Goal: Task Accomplishment & Management: Manage account settings

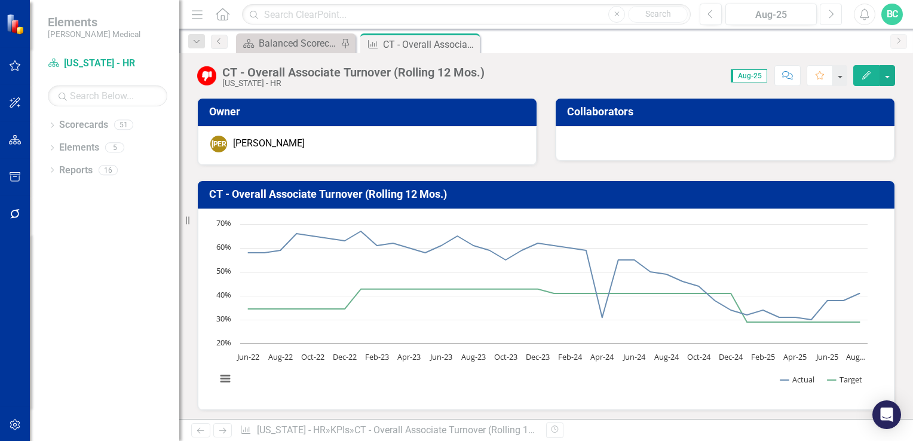
click at [825, 14] on button "Next" at bounding box center [831, 15] width 22 height 22
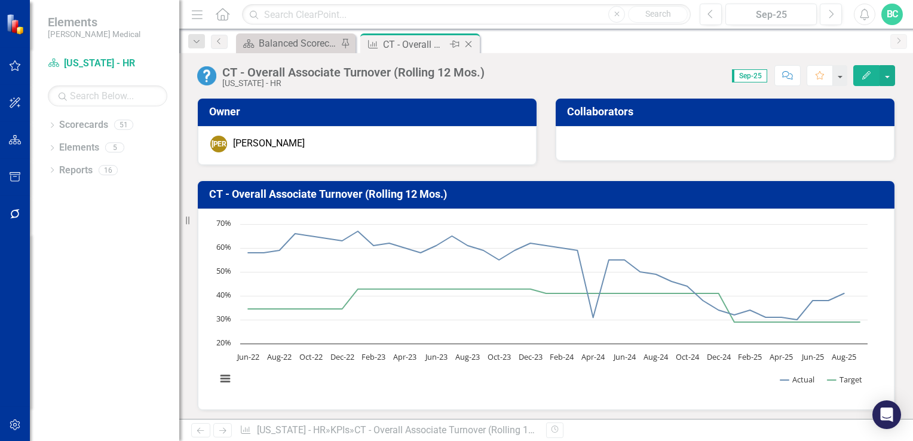
click at [470, 42] on icon "Close" at bounding box center [469, 44] width 12 height 10
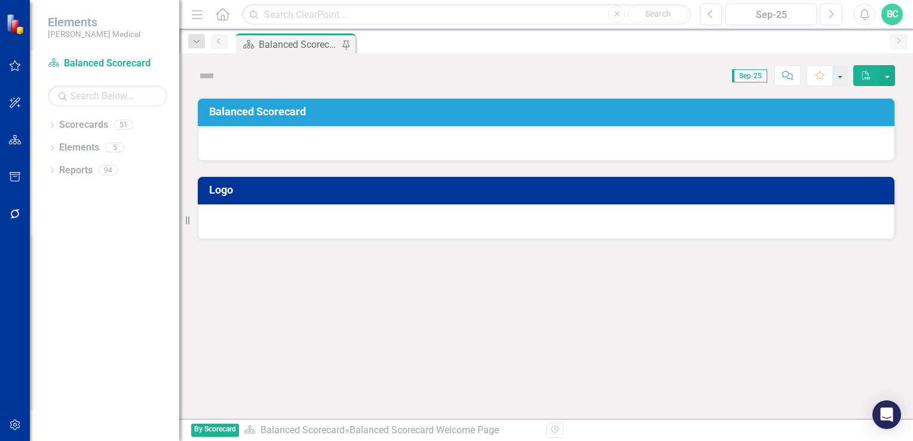
click at [302, 43] on div "Balanced Scorecard Welcome Page" at bounding box center [300, 44] width 82 height 15
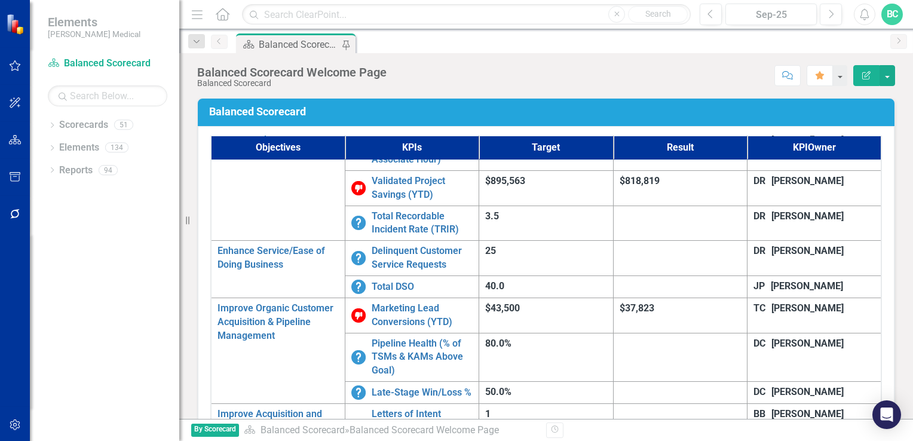
scroll to position [672, 0]
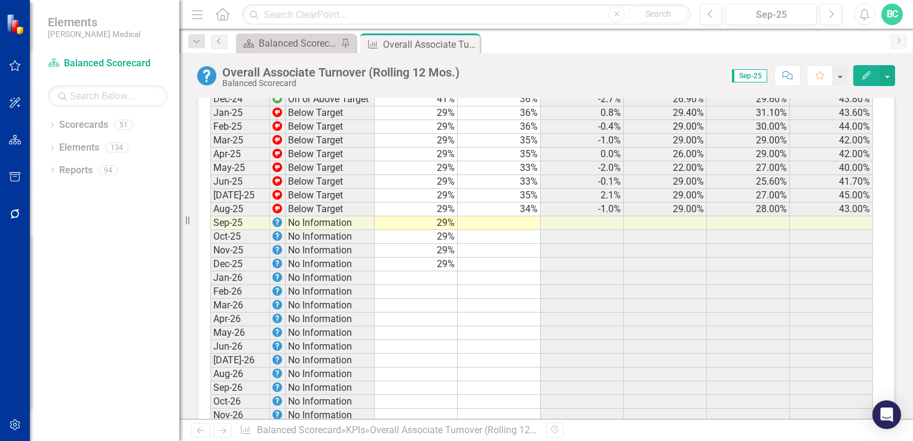
scroll to position [1423, 0]
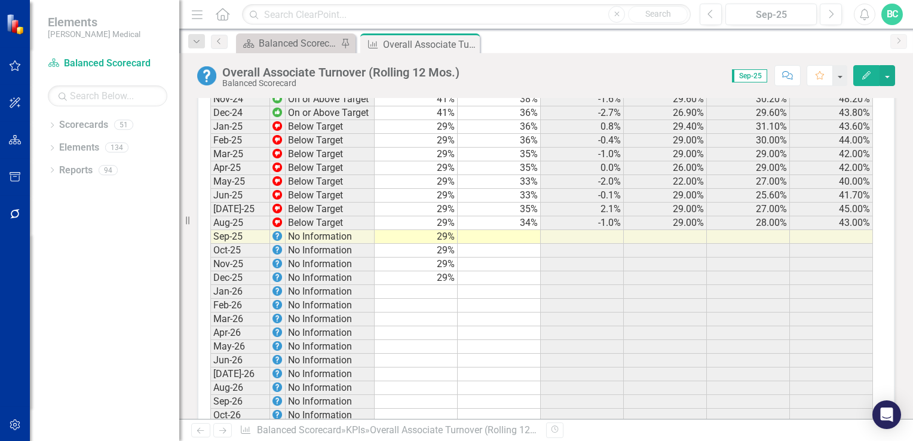
click at [495, 230] on td at bounding box center [499, 237] width 83 height 14
type textarea "32"
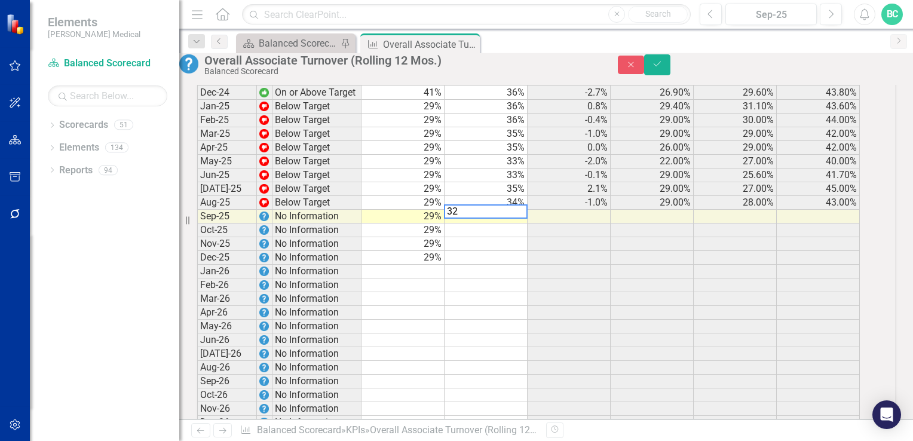
scroll to position [1425, 0]
click at [663, 67] on icon "Save" at bounding box center [657, 64] width 11 height 8
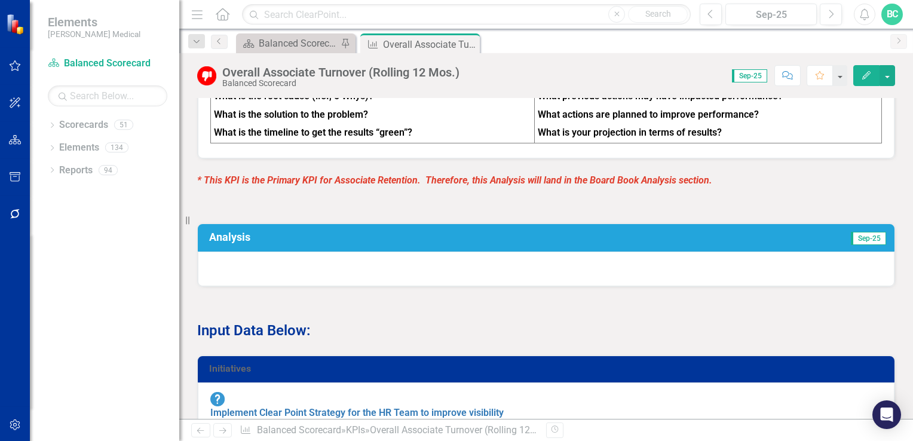
scroll to position [573, 0]
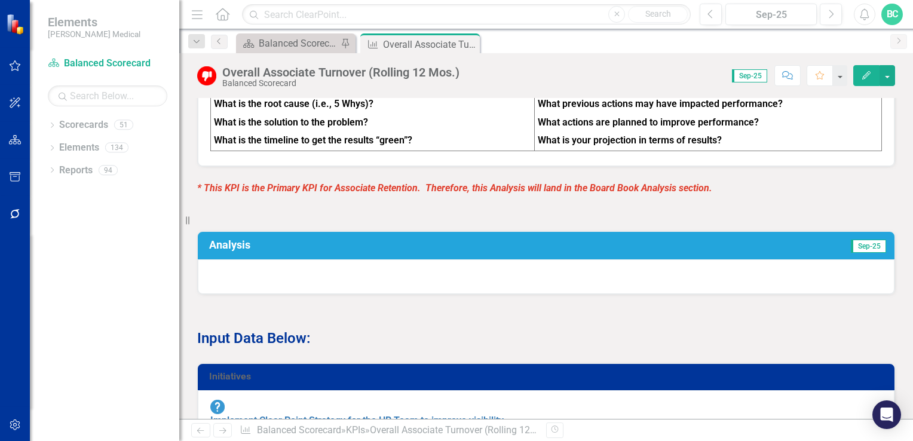
click at [235, 251] on h3 "Analysis" at bounding box center [389, 245] width 360 height 12
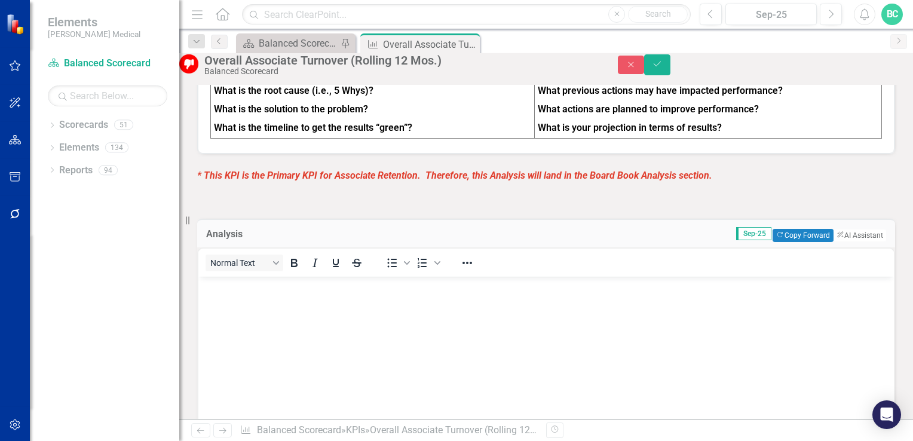
scroll to position [0, 0]
click at [777, 242] on button "Copy Forward Copy Forward" at bounding box center [803, 235] width 60 height 13
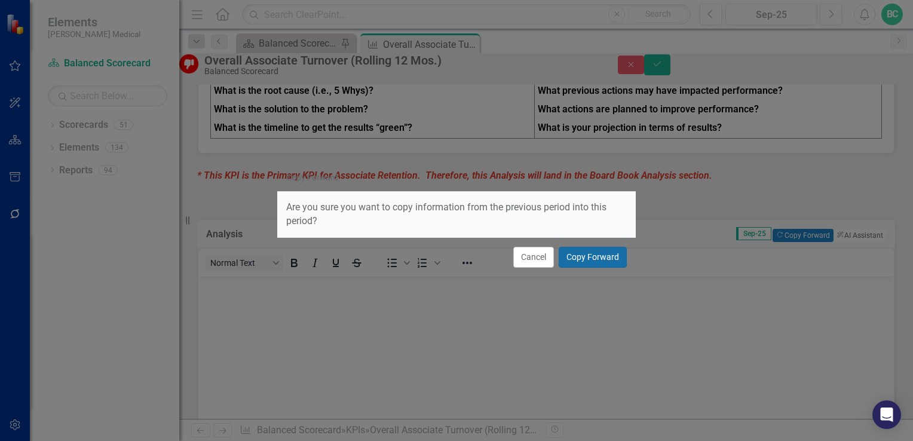
click at [589, 256] on button "Copy Forward" at bounding box center [593, 257] width 68 height 21
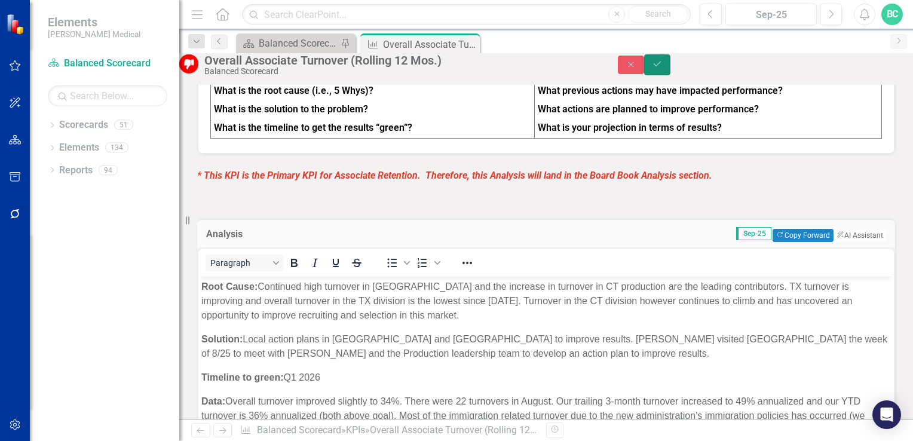
click at [670, 75] on button "Save" at bounding box center [657, 64] width 26 height 21
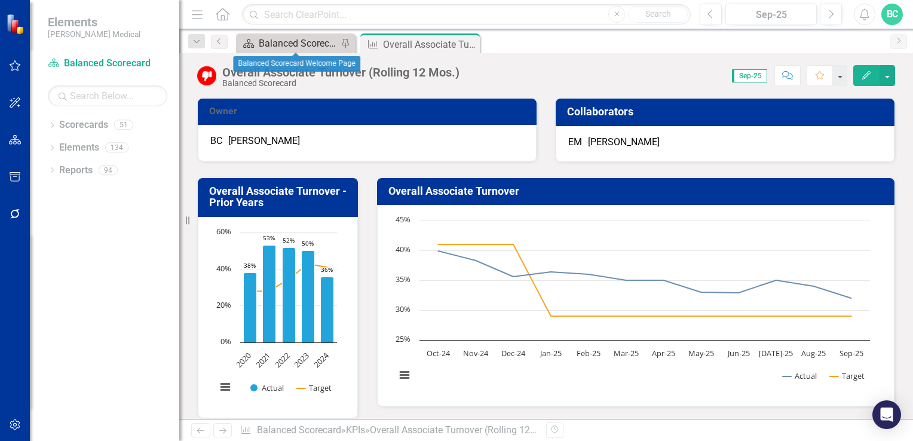
click at [300, 47] on div "Balanced Scorecard Welcome Page" at bounding box center [298, 43] width 79 height 15
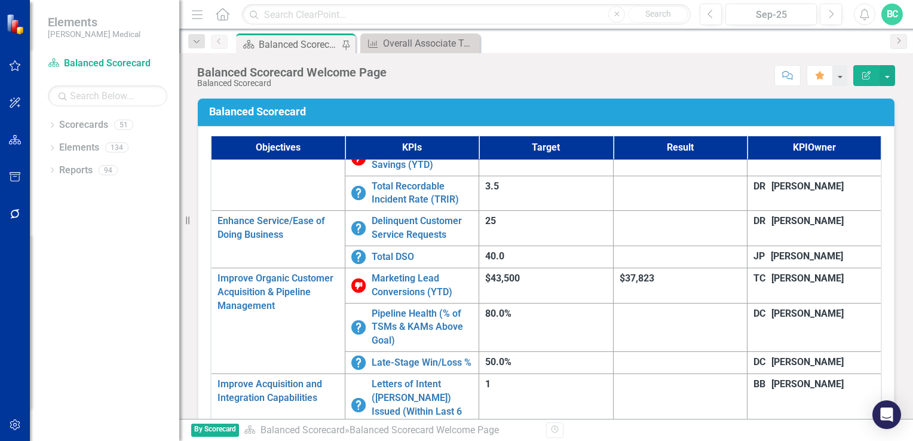
scroll to position [705, 0]
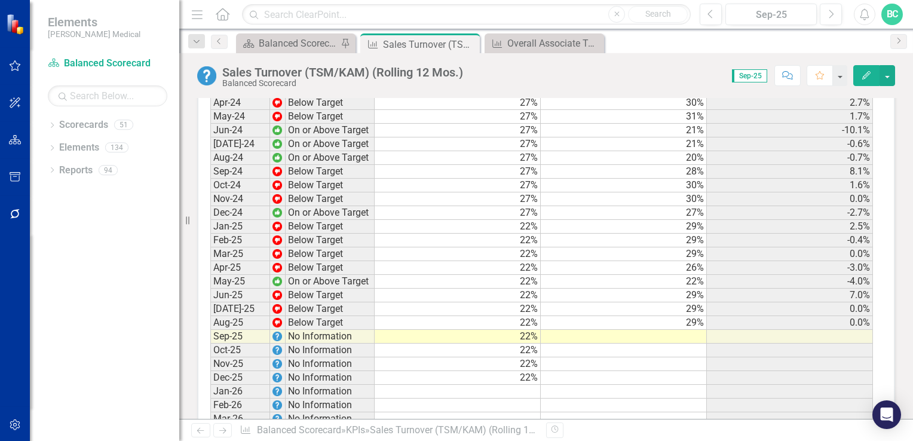
scroll to position [1334, 0]
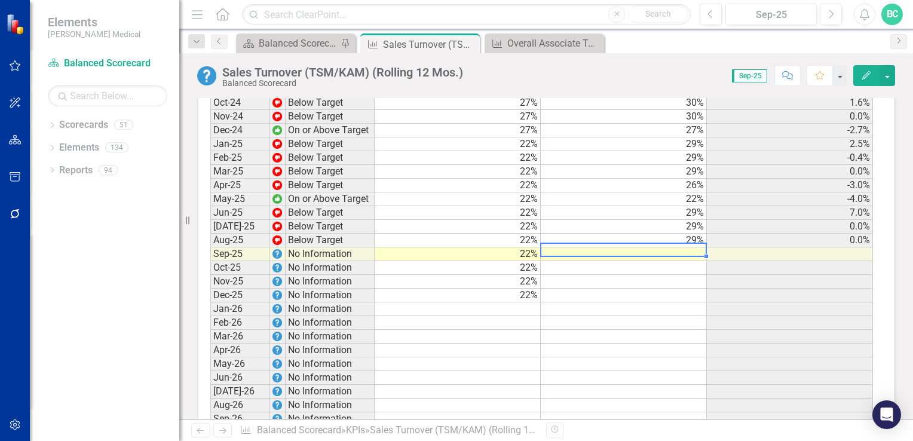
click at [696, 247] on td at bounding box center [624, 254] width 166 height 14
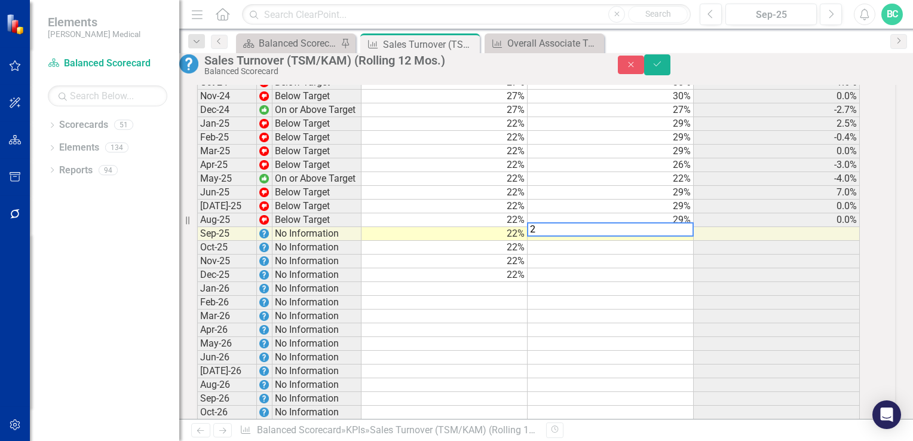
scroll to position [1336, 0]
type textarea "29"
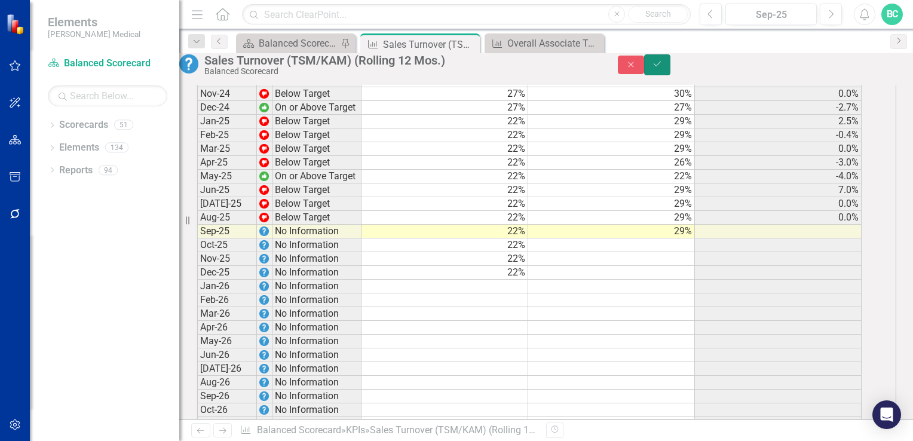
click at [663, 68] on icon "Save" at bounding box center [657, 64] width 11 height 8
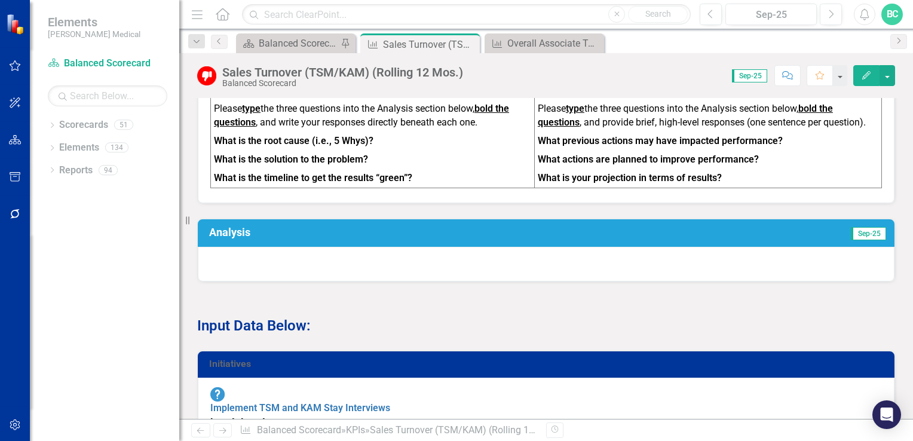
scroll to position [552, 0]
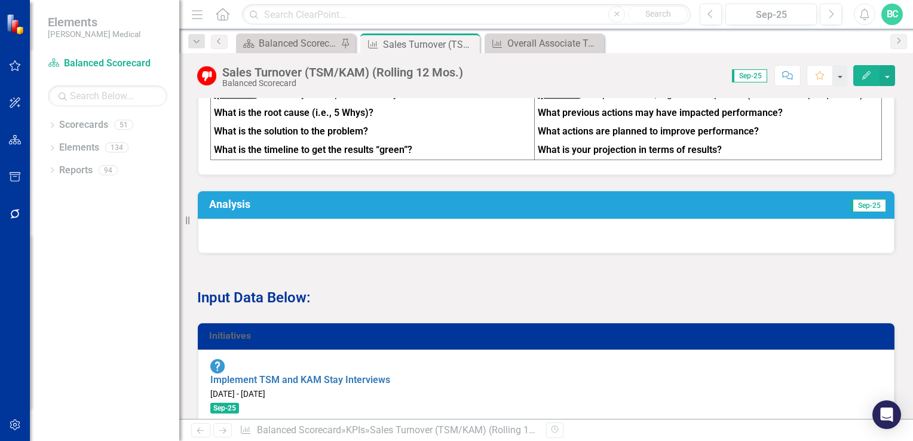
click at [225, 210] on h3 "Analysis" at bounding box center [389, 204] width 360 height 12
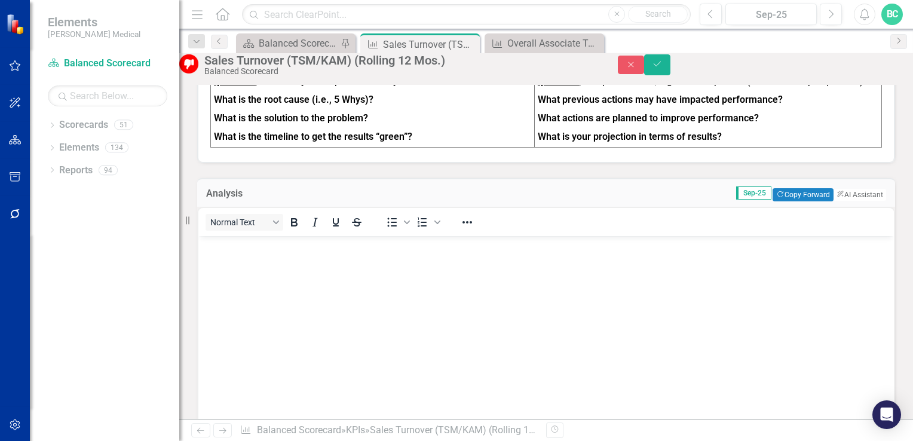
scroll to position [0, 0]
click at [773, 201] on button "Copy Forward Copy Forward" at bounding box center [803, 194] width 60 height 13
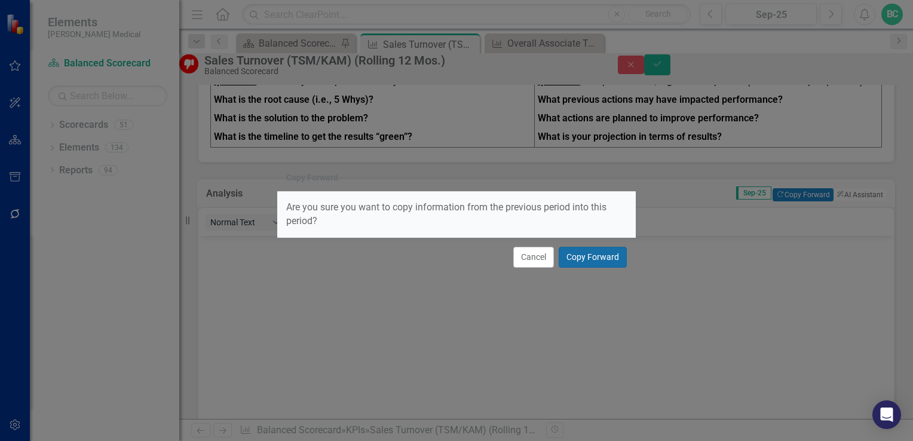
click at [601, 255] on button "Copy Forward" at bounding box center [593, 257] width 68 height 21
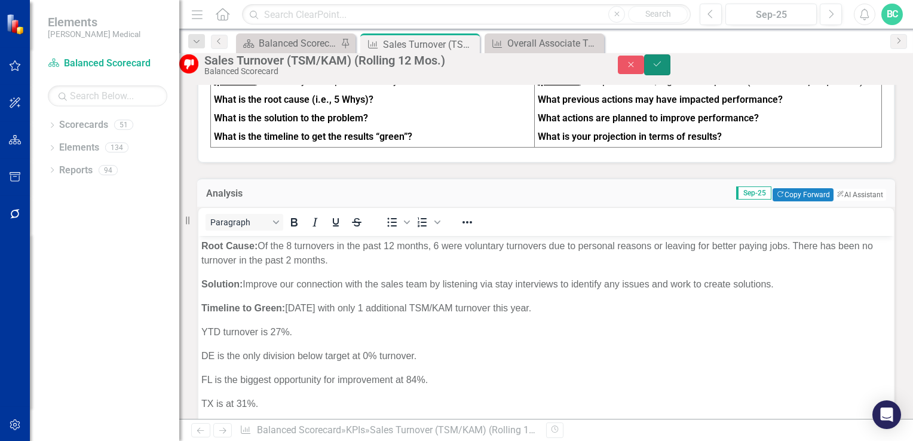
click at [663, 68] on icon "Save" at bounding box center [657, 64] width 11 height 8
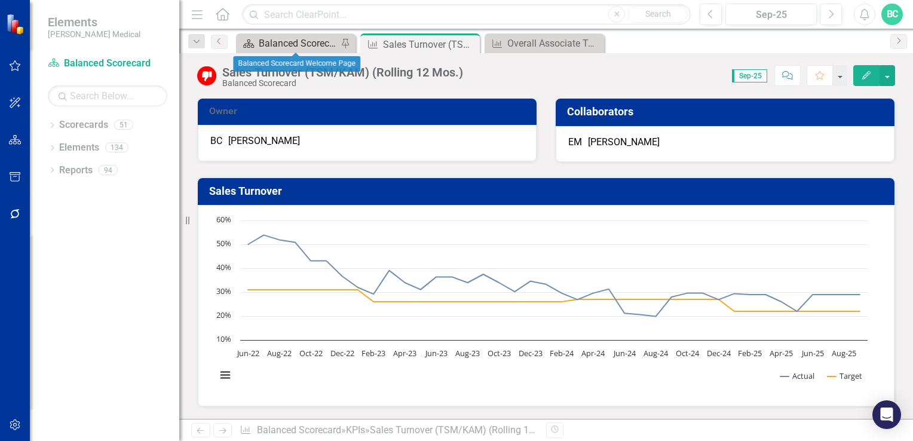
click at [313, 44] on div "Balanced Scorecard Welcome Page" at bounding box center [298, 43] width 79 height 15
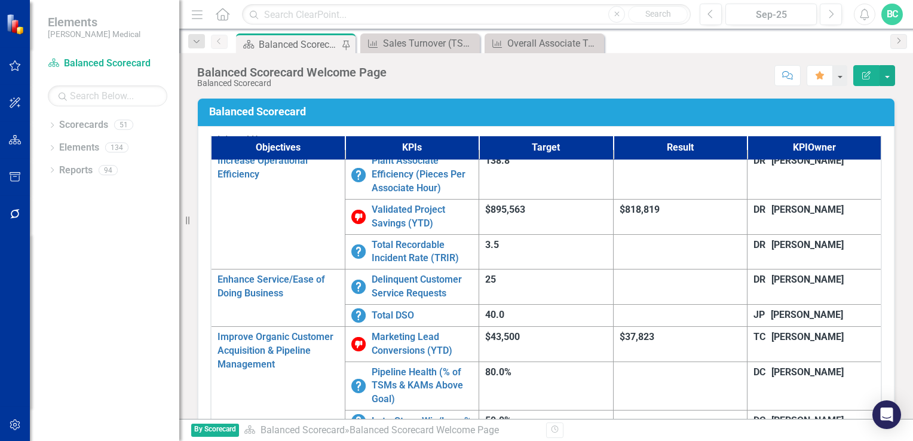
scroll to position [758, 0]
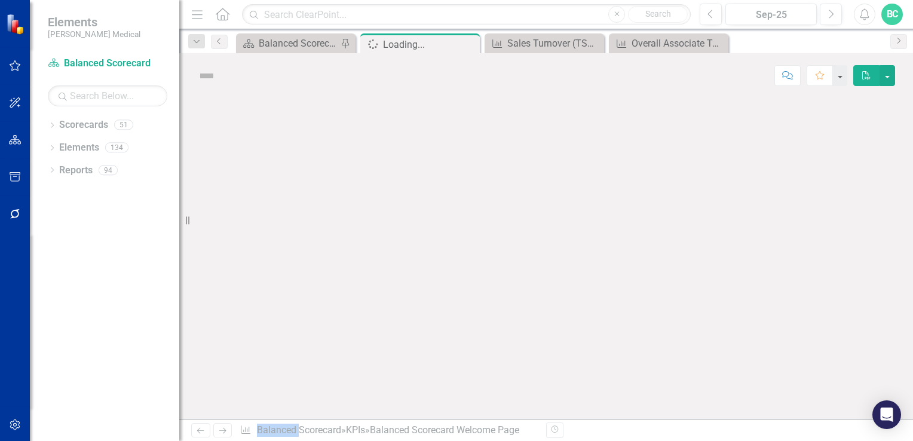
click at [404, 336] on div at bounding box center [546, 258] width 734 height 321
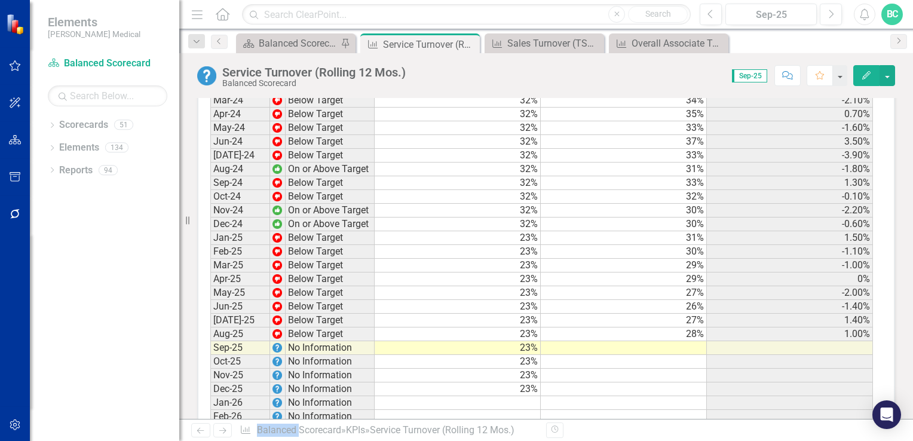
scroll to position [1389, 0]
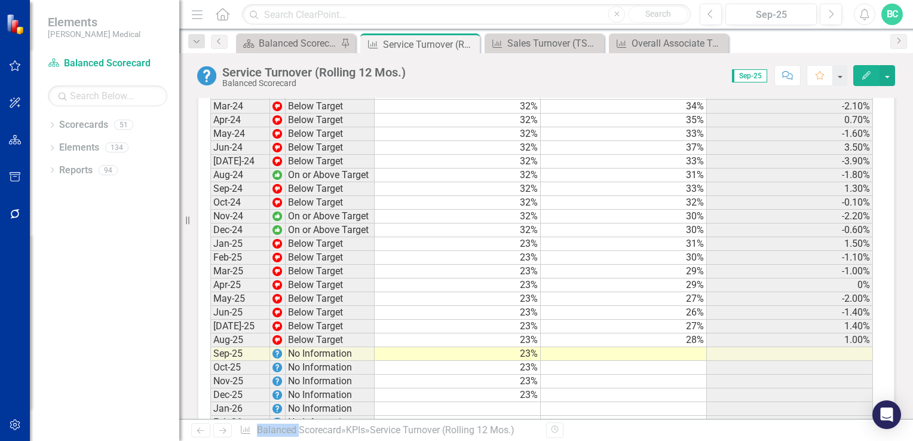
click at [682, 347] on td at bounding box center [624, 354] width 166 height 14
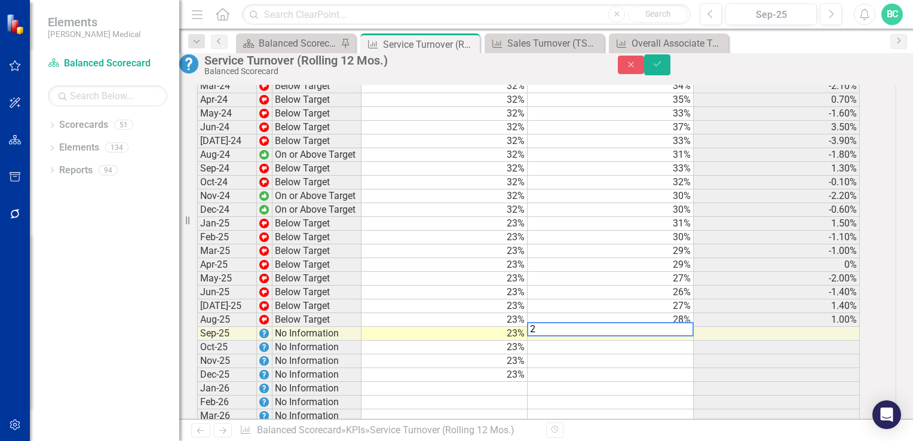
type textarea "25"
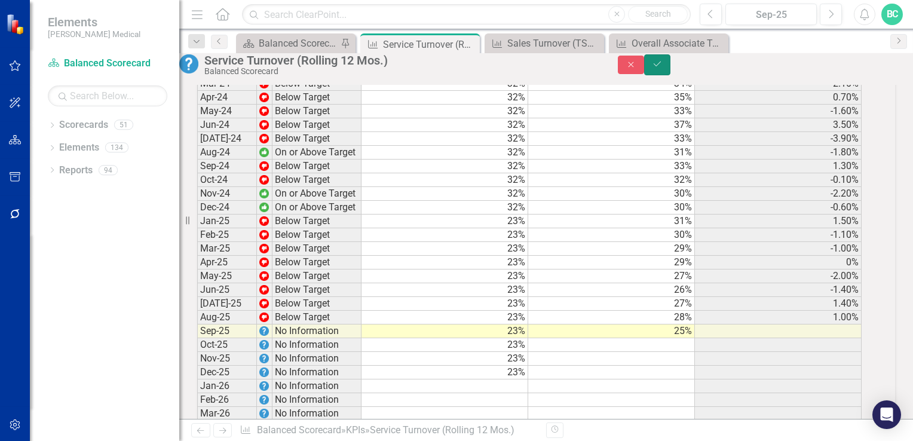
click at [663, 68] on icon "Save" at bounding box center [657, 64] width 11 height 8
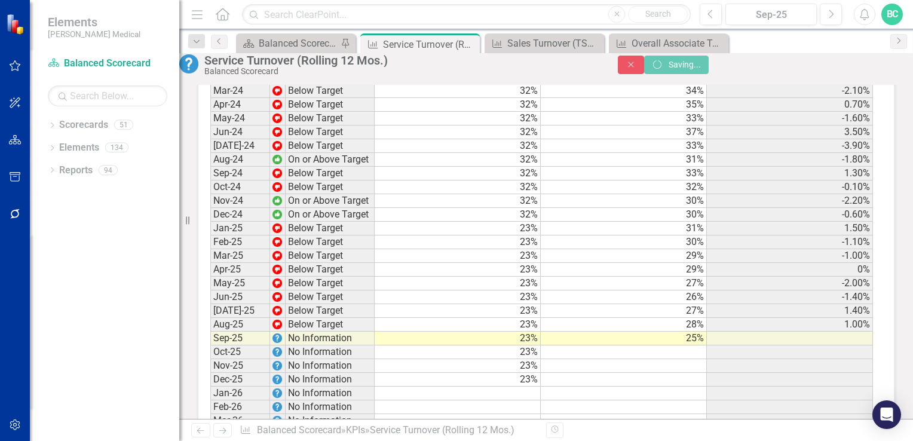
scroll to position [1389, 0]
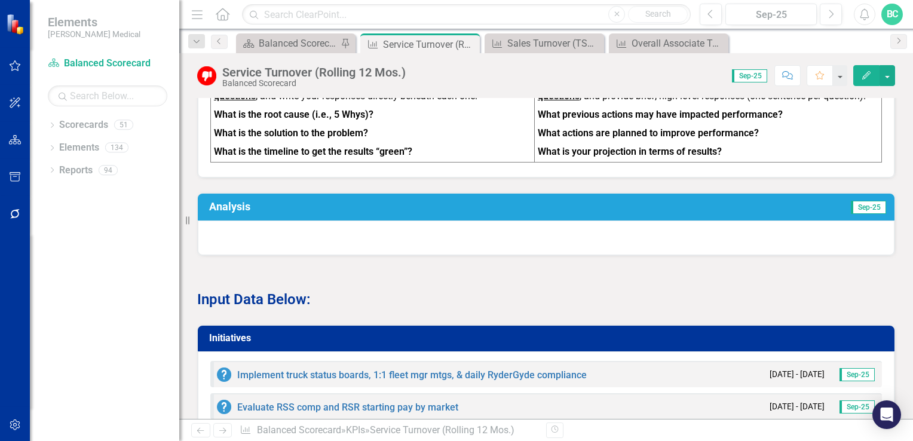
scroll to position [598, 0]
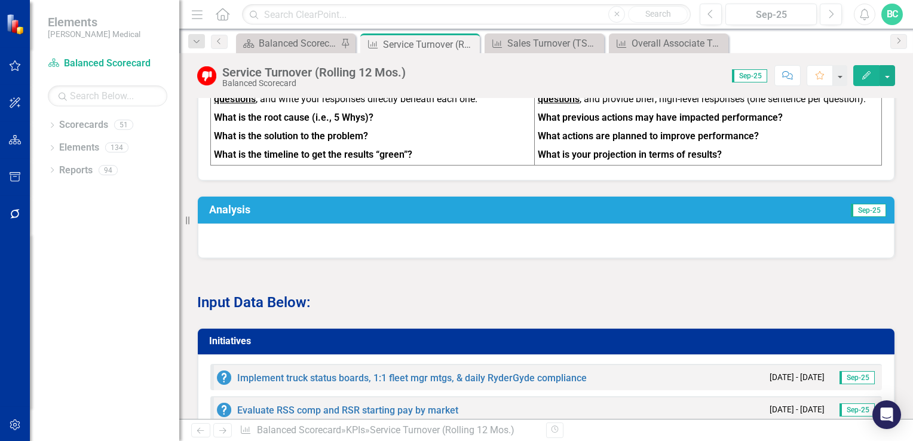
click at [229, 213] on h3 "Analysis" at bounding box center [389, 210] width 360 height 12
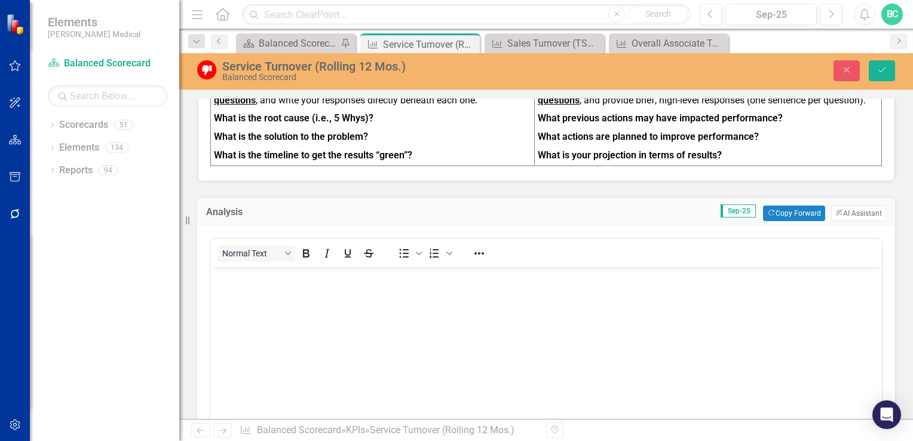
scroll to position [0, 0]
click at [780, 216] on button "Copy Forward Copy Forward" at bounding box center [794, 214] width 62 height 16
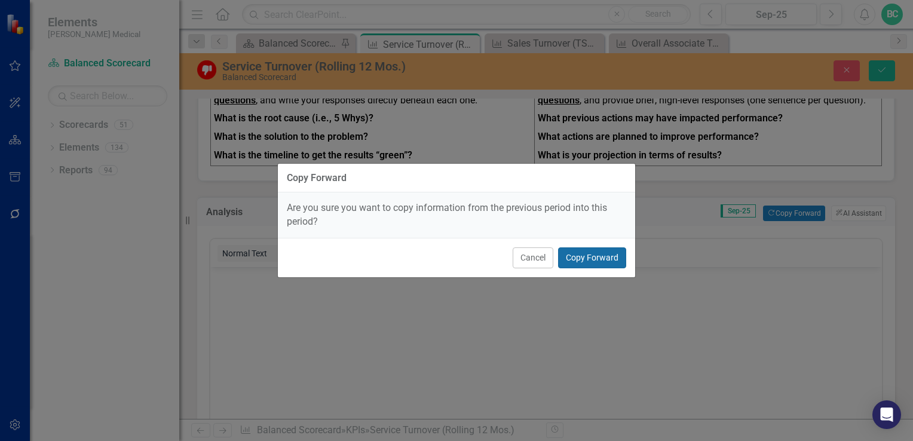
click at [593, 259] on button "Copy Forward" at bounding box center [592, 257] width 68 height 21
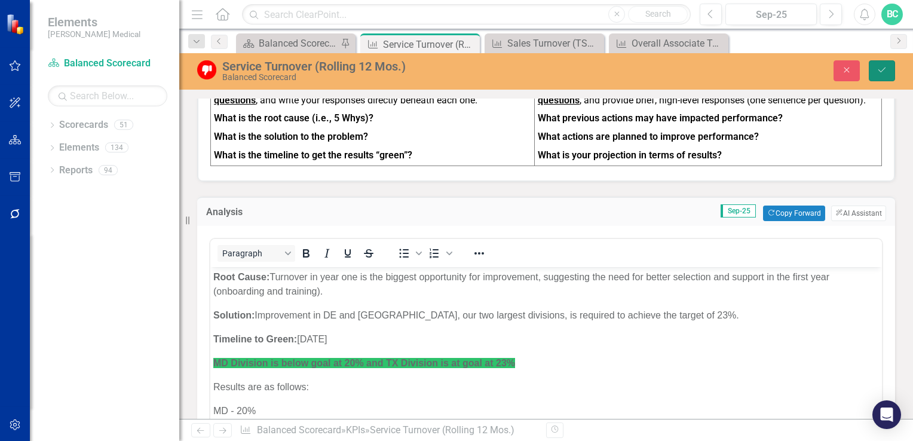
click at [881, 74] on icon "Save" at bounding box center [882, 70] width 11 height 8
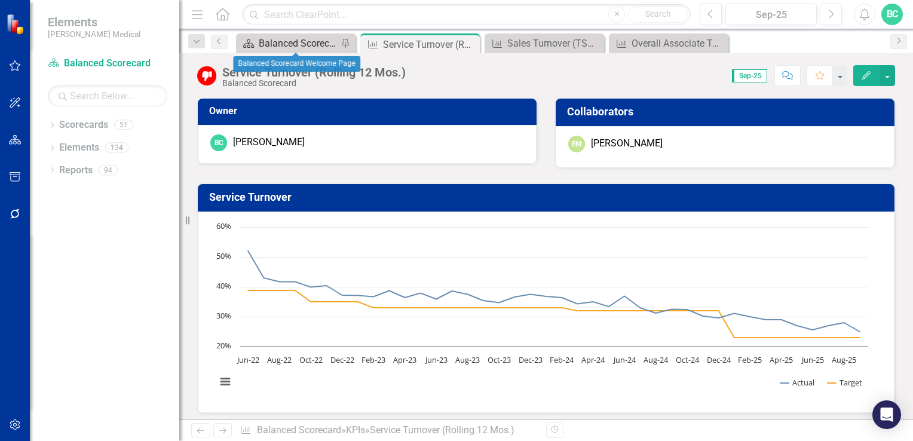
click at [307, 44] on div "Balanced Scorecard Welcome Page" at bounding box center [298, 43] width 79 height 15
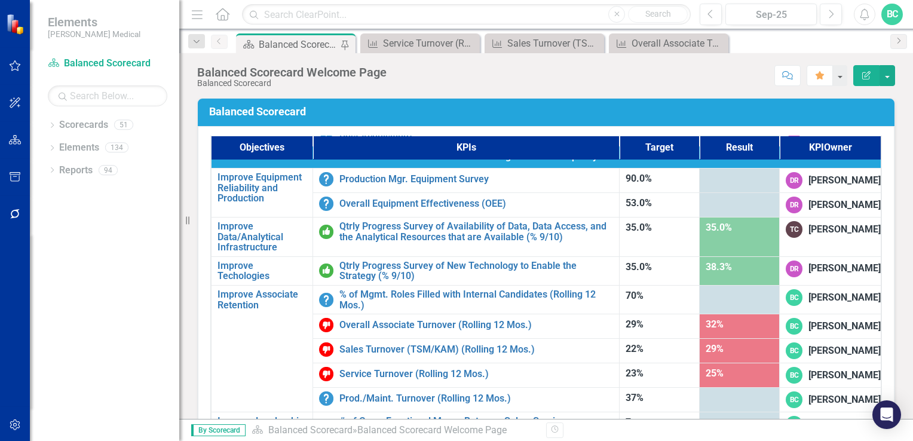
scroll to position [758, 0]
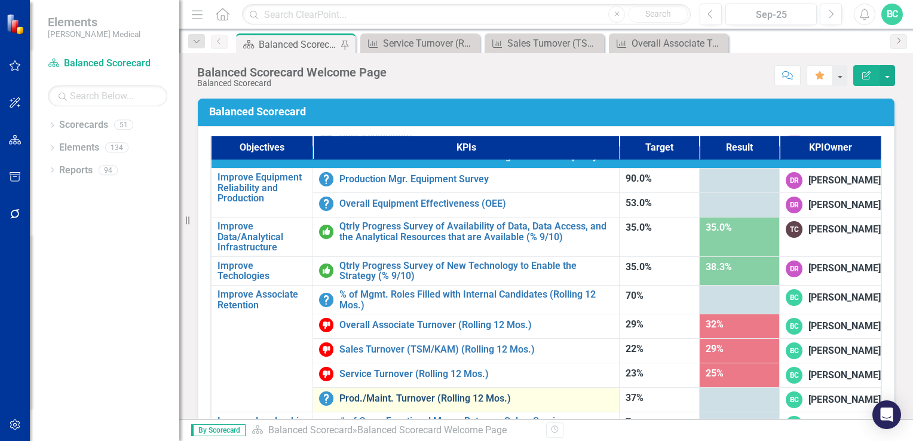
click at [442, 393] on link "Prod./Maint. Turnover (Rolling 12 Mos.)" at bounding box center [476, 398] width 274 height 11
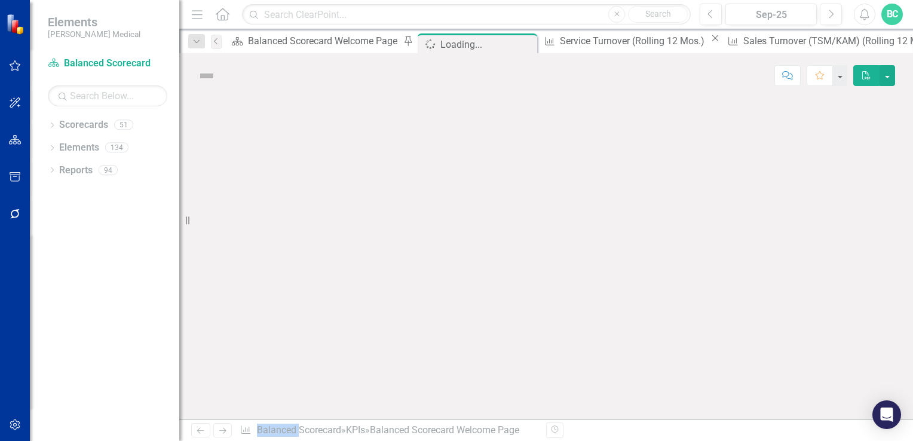
click at [442, 372] on div at bounding box center [546, 258] width 734 height 321
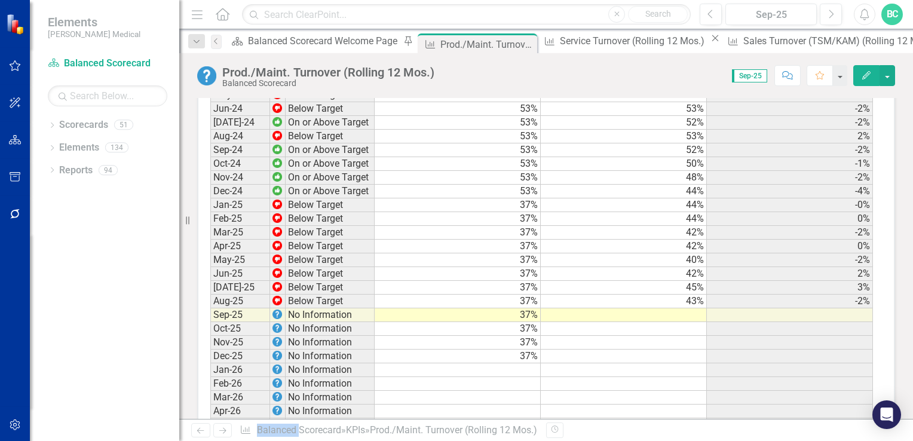
scroll to position [1628, 0]
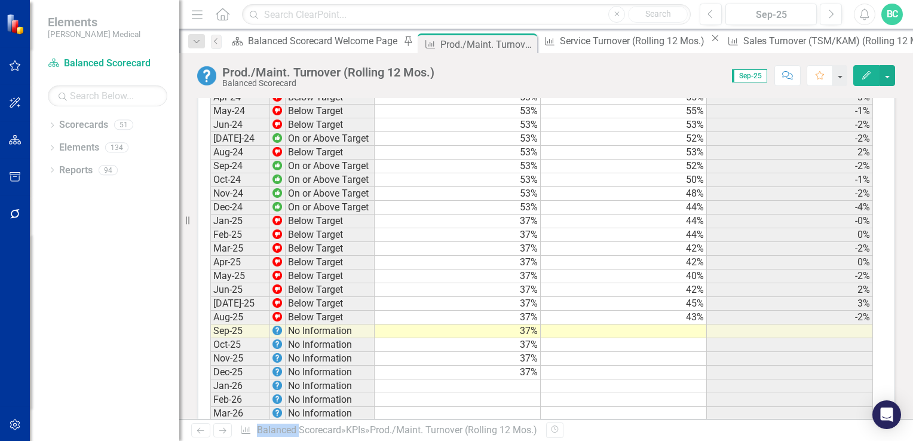
click at [696, 324] on td at bounding box center [624, 331] width 166 height 14
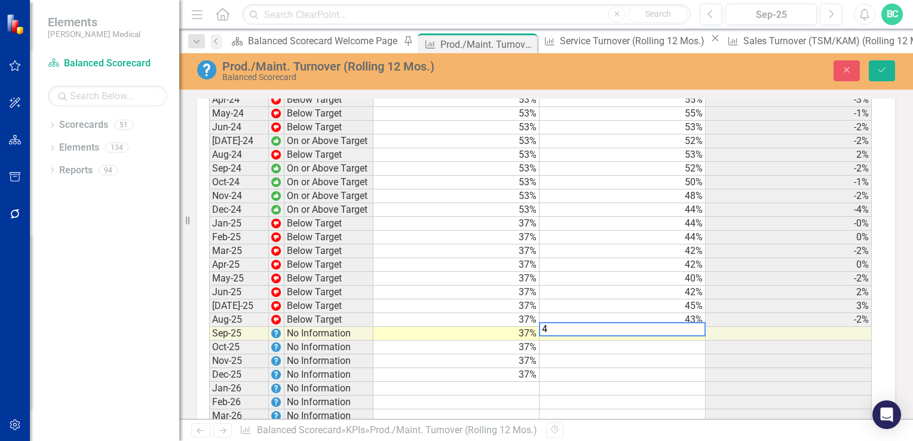
type textarea "42"
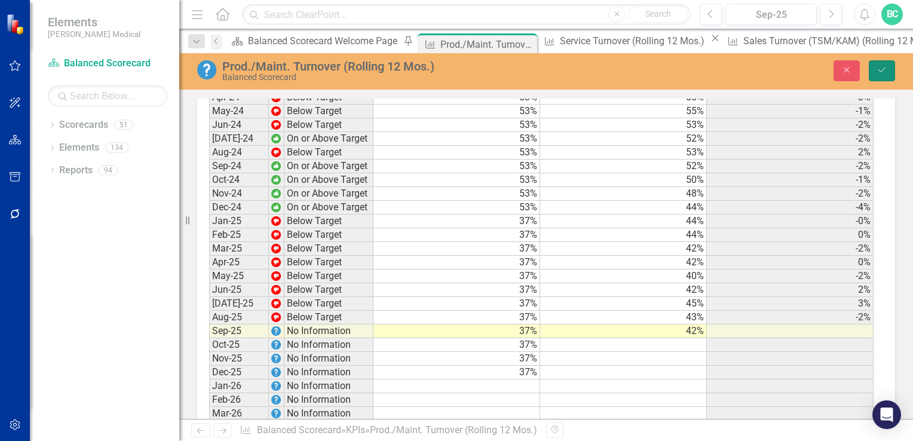
click at [882, 65] on button "Save" at bounding box center [882, 70] width 26 height 21
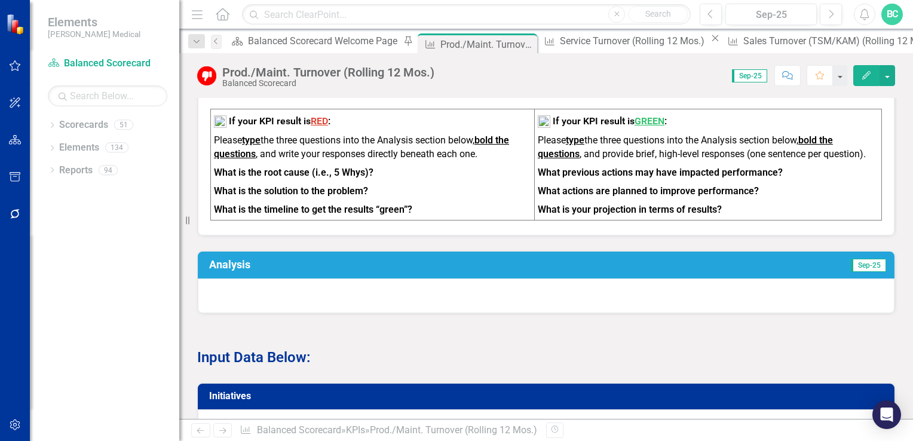
scroll to position [880, 0]
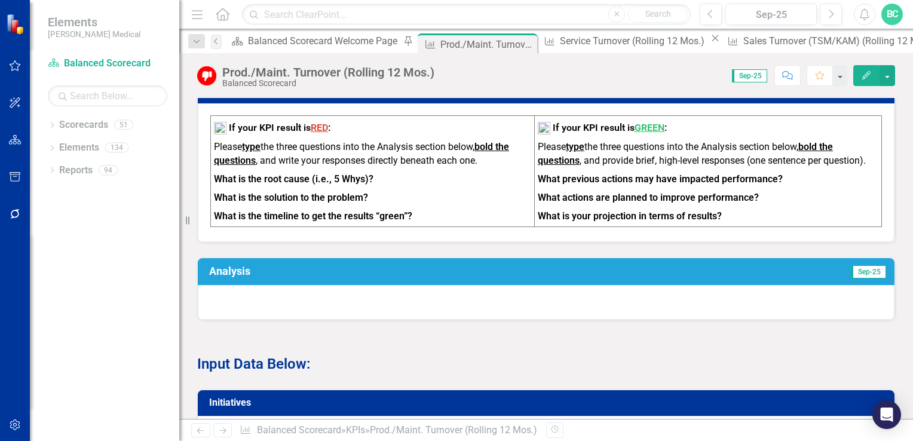
click at [232, 265] on h3 "Analysis" at bounding box center [389, 271] width 360 height 12
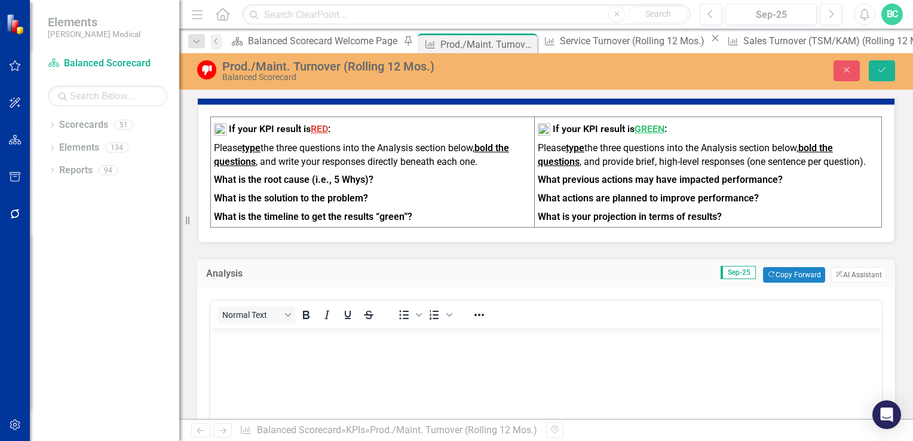
scroll to position [0, 0]
click at [770, 267] on button "Copy Forward Copy Forward" at bounding box center [794, 275] width 62 height 16
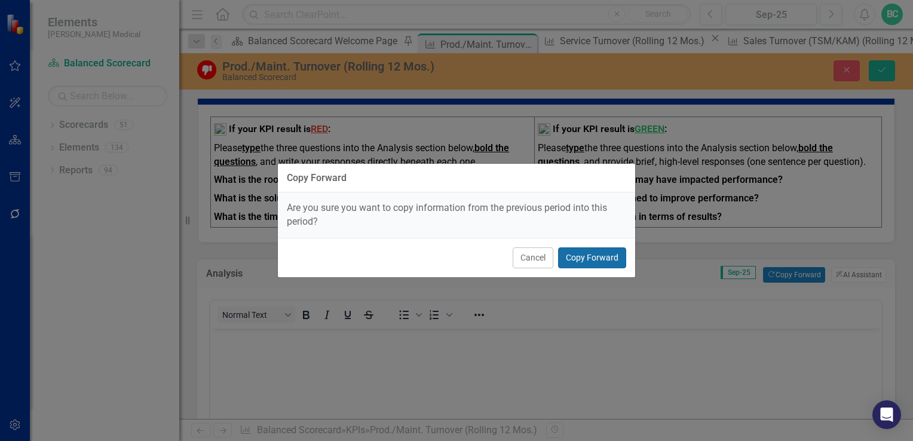
click at [598, 258] on button "Copy Forward" at bounding box center [592, 257] width 68 height 21
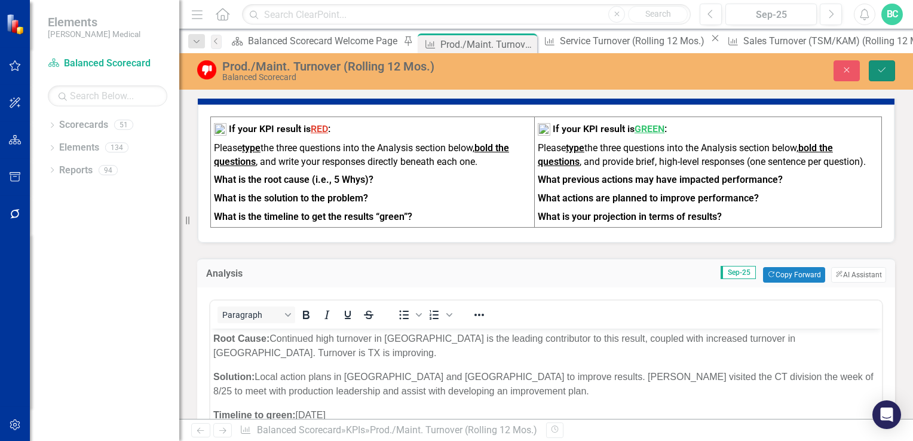
click at [881, 69] on icon "Save" at bounding box center [882, 70] width 11 height 8
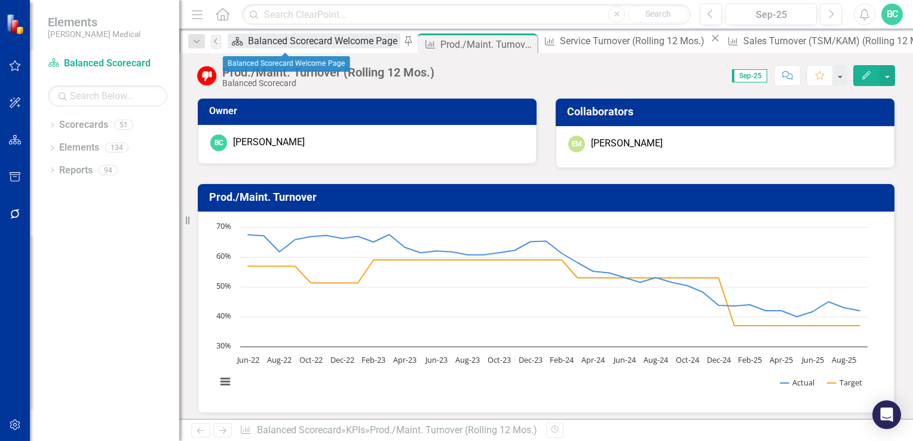
click at [284, 44] on div "Balanced Scorecard Welcome Page" at bounding box center [324, 40] width 152 height 15
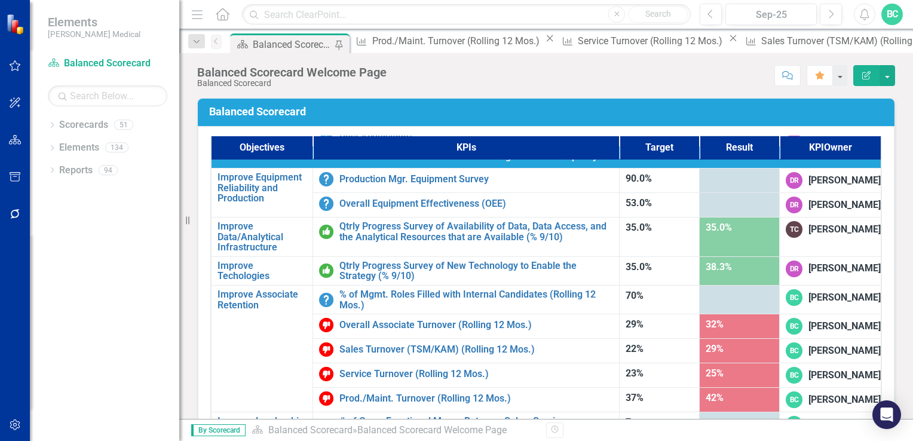
scroll to position [758, 0]
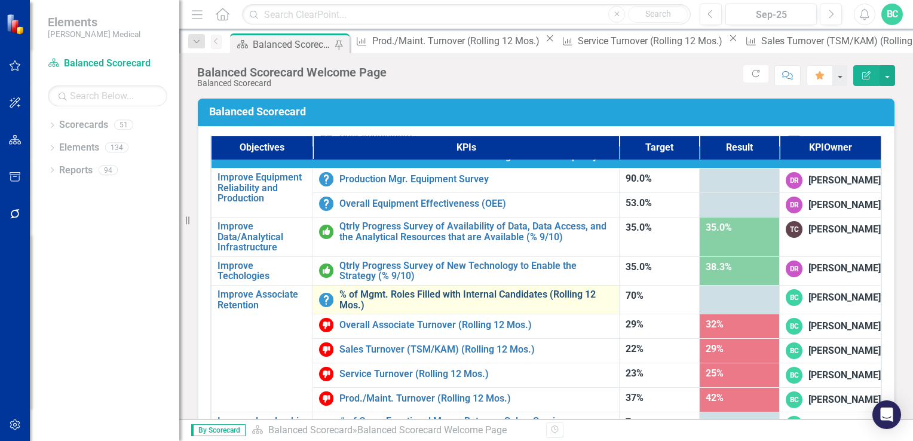
click at [504, 289] on link "% of Mgmt. Roles Filled with Internal Candidates (Rolling 12 Mos.)" at bounding box center [476, 299] width 274 height 21
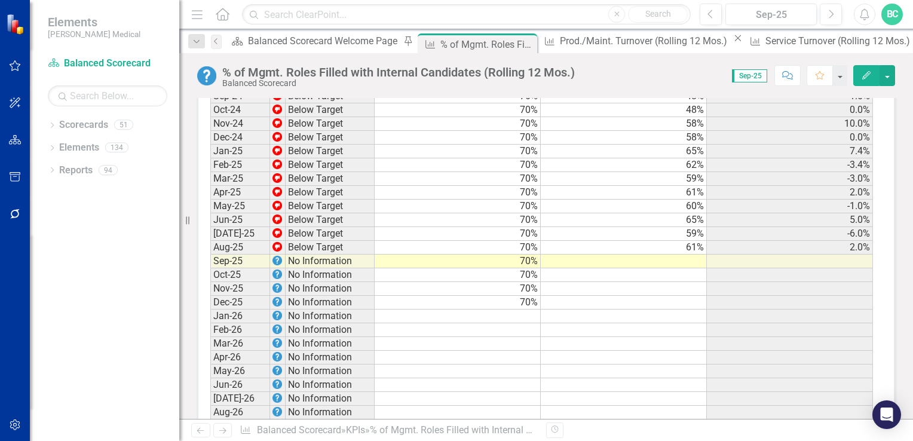
scroll to position [1679, 0]
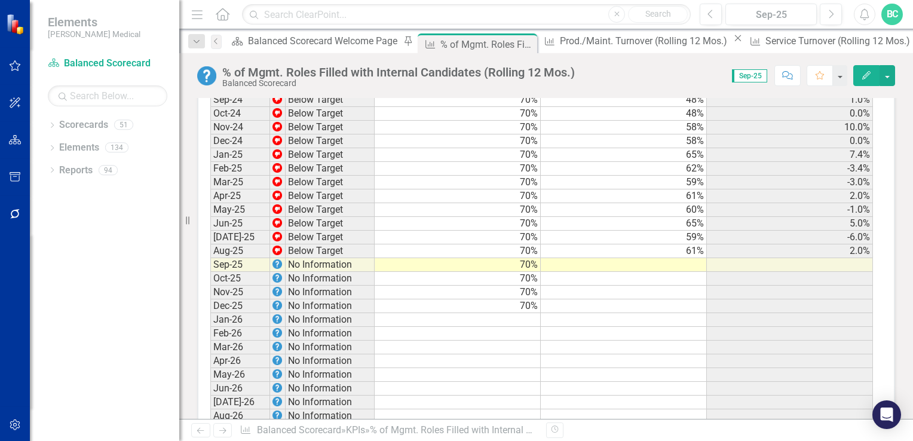
click at [689, 266] on td at bounding box center [624, 265] width 166 height 14
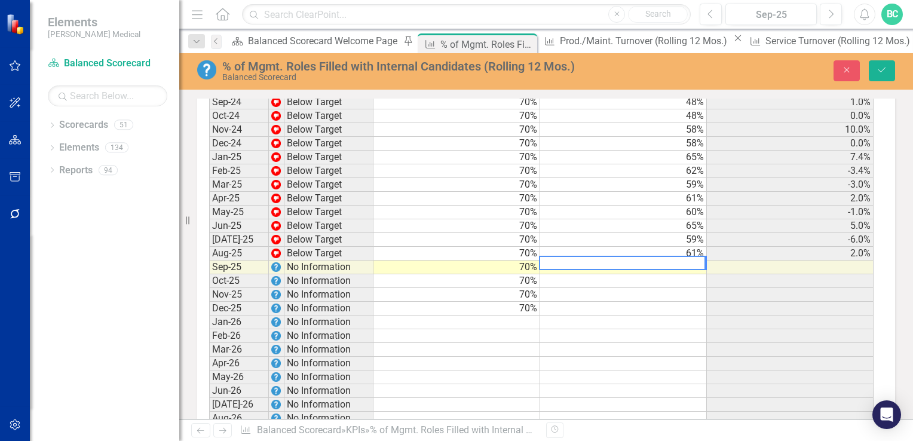
scroll to position [1681, 0]
type textarea "59"
click at [883, 71] on icon "Save" at bounding box center [882, 70] width 11 height 8
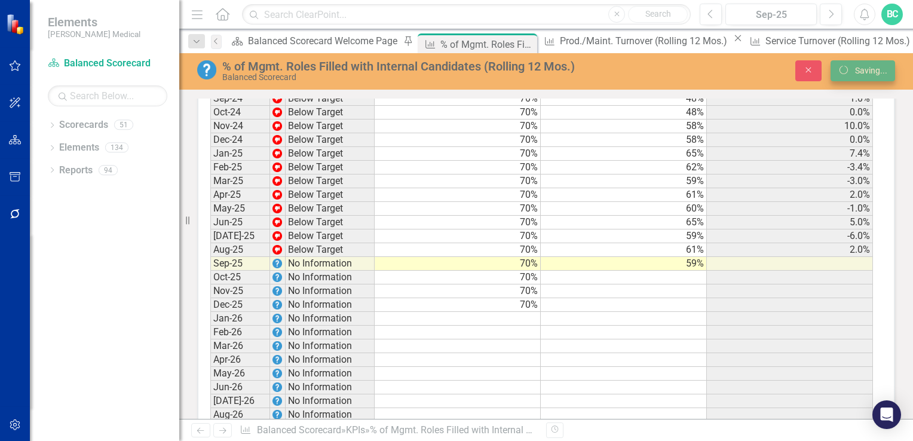
scroll to position [0, 0]
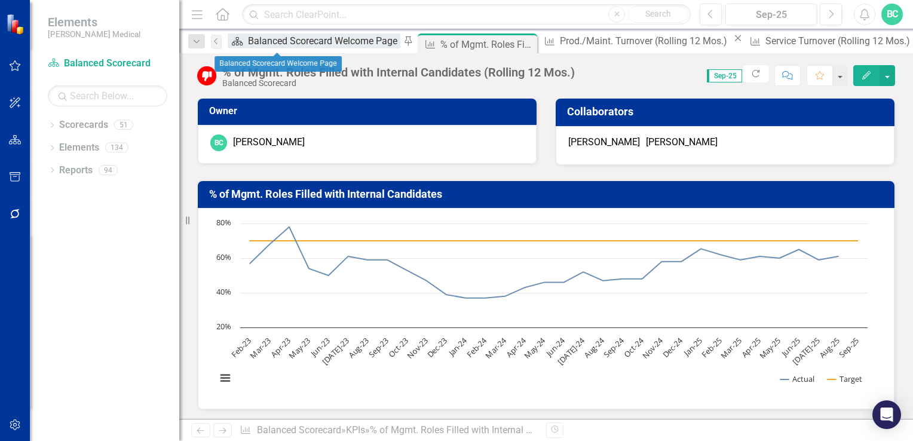
click at [271, 48] on div "Balanced Scorecard Welcome Page" at bounding box center [324, 40] width 152 height 15
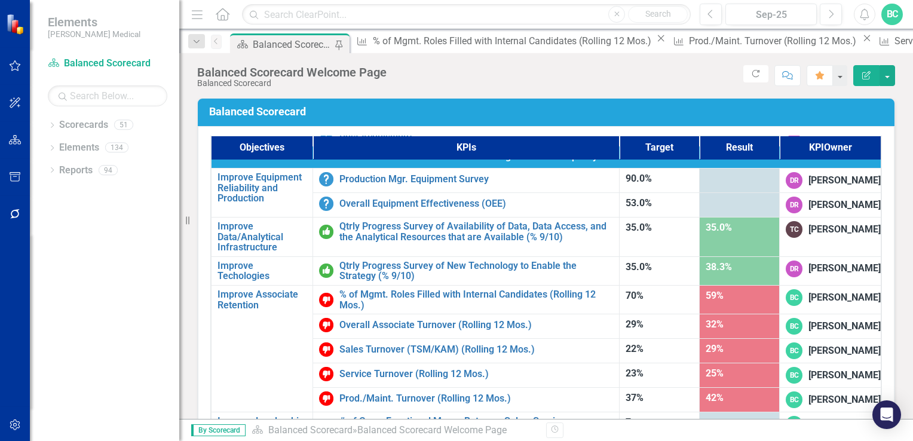
scroll to position [758, 0]
click at [437, 416] on link "# of Cross Functional Moves Between Sales, Service, Production, or Home Office …" at bounding box center [476, 426] width 274 height 21
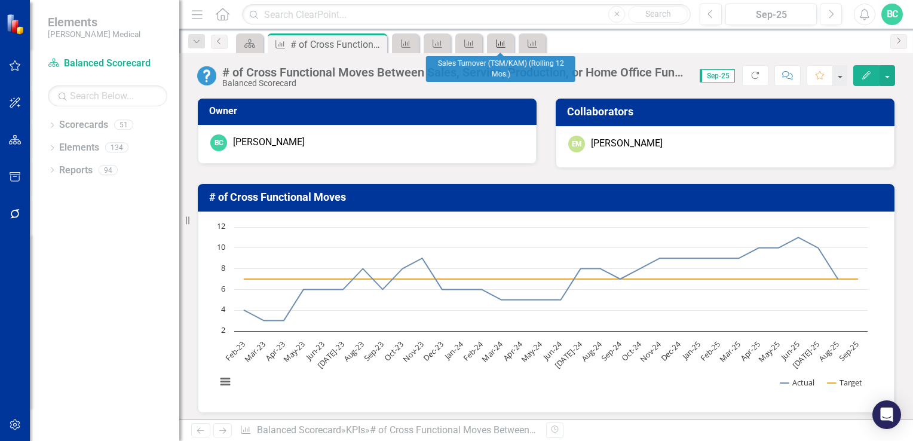
click at [496, 49] on div "KPI" at bounding box center [498, 43] width 17 height 15
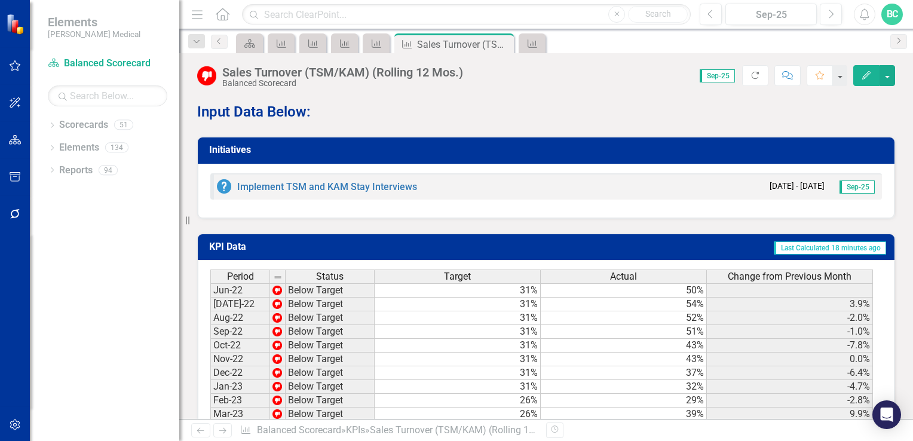
scroll to position [921, 0]
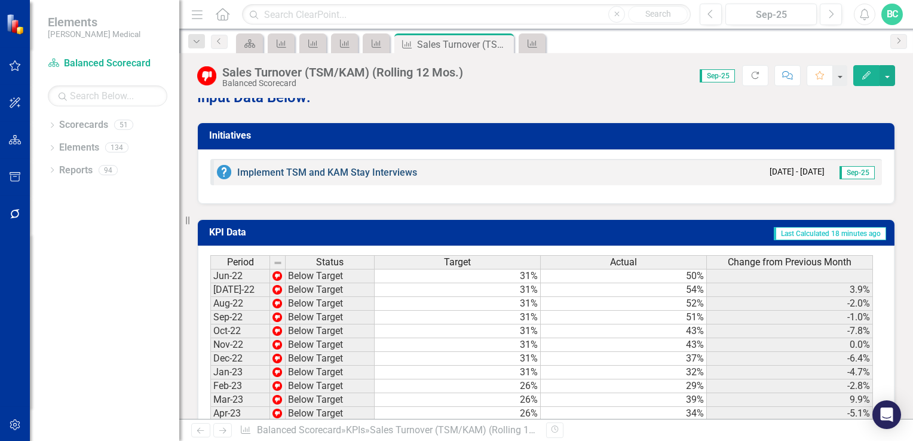
click at [379, 171] on link "Implement TSM and KAM Stay Interviews" at bounding box center [327, 172] width 180 height 11
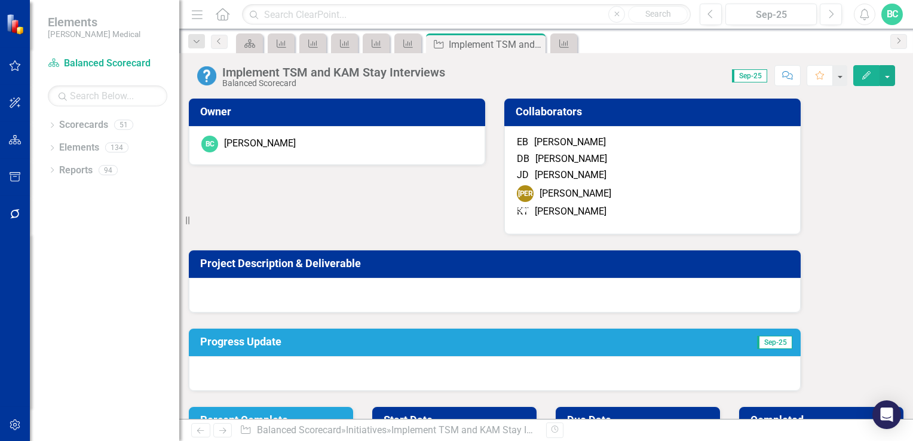
click at [278, 347] on h3 "Progress Update" at bounding box center [405, 342] width 410 height 12
click at [269, 348] on h3 "Progress Update" at bounding box center [405, 342] width 410 height 12
click at [860, 73] on button "Edit" at bounding box center [866, 75] width 26 height 21
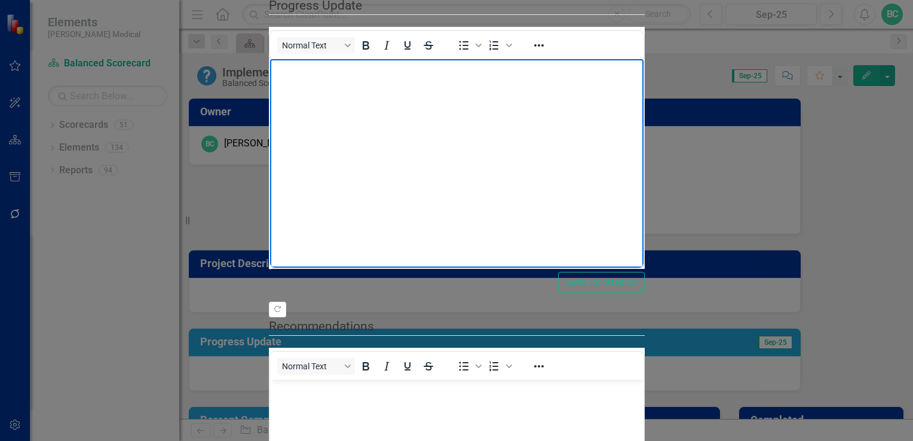
click at [287, 75] on p "Rich Text Area. Press ALT-0 for help." at bounding box center [455, 69] width 367 height 14
